Goal: Transaction & Acquisition: Purchase product/service

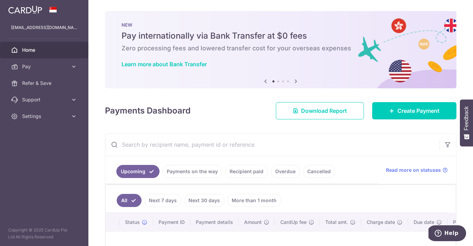
scroll to position [91, 0]
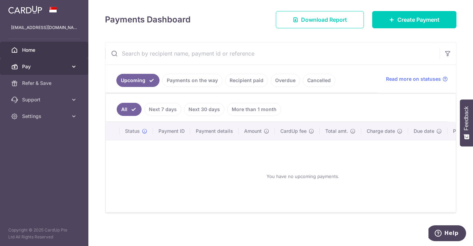
click at [39, 68] on span "Pay" at bounding box center [45, 66] width 46 height 7
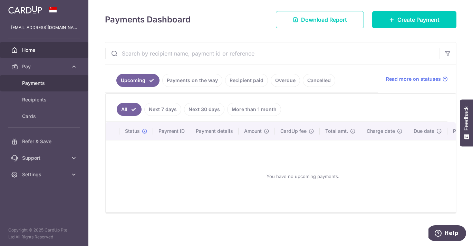
click at [46, 85] on span "Payments" at bounding box center [45, 83] width 46 height 7
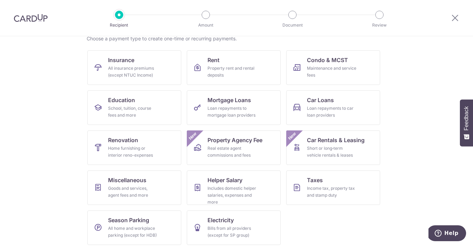
scroll to position [63, 0]
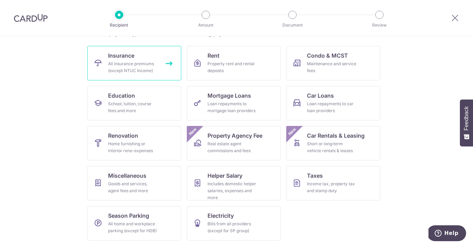
click at [128, 67] on div "All insurance premiums (except NTUC Income)" at bounding box center [133, 67] width 50 height 14
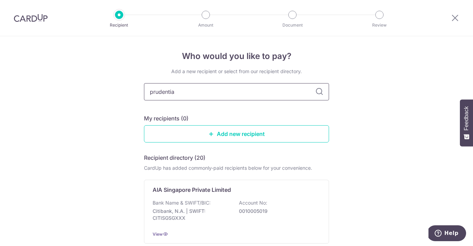
type input "prudential"
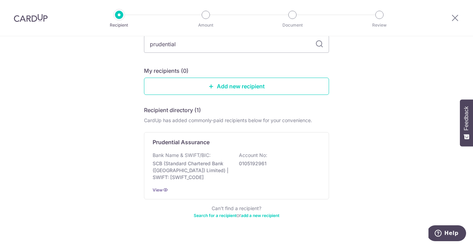
scroll to position [42, 0]
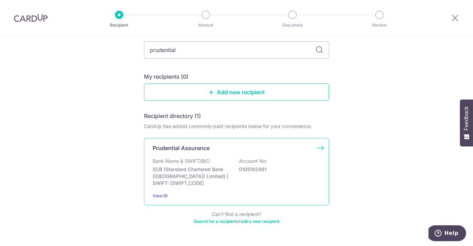
click at [243, 187] on div "Bank Name & SWIFT/BIC: SCB (Standard Chartered Bank (Singapore) Limited) | SWIF…" at bounding box center [237, 172] width 168 height 29
